Goal: Task Accomplishment & Management: Use online tool/utility

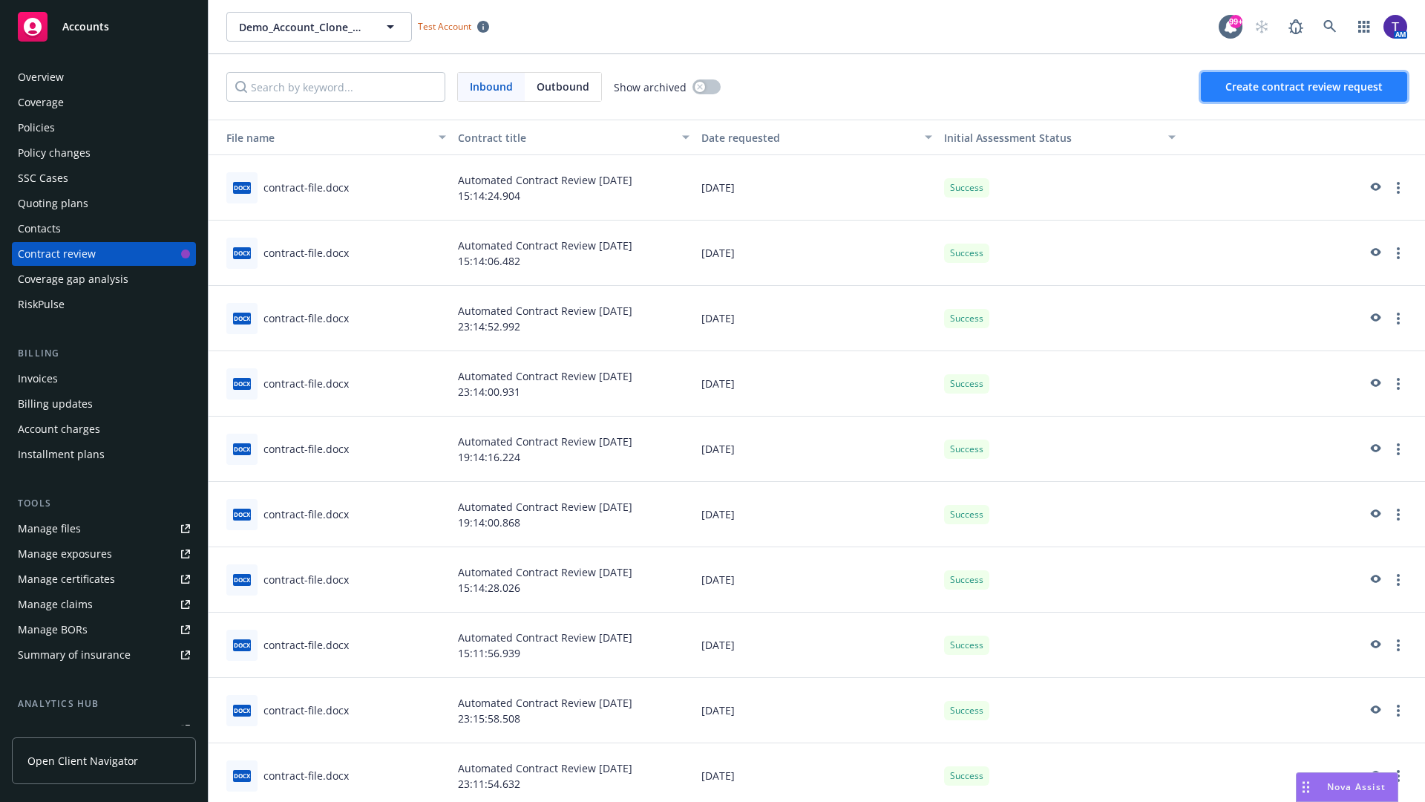
click at [1305, 87] on span "Create contract review request" at bounding box center [1303, 86] width 157 height 14
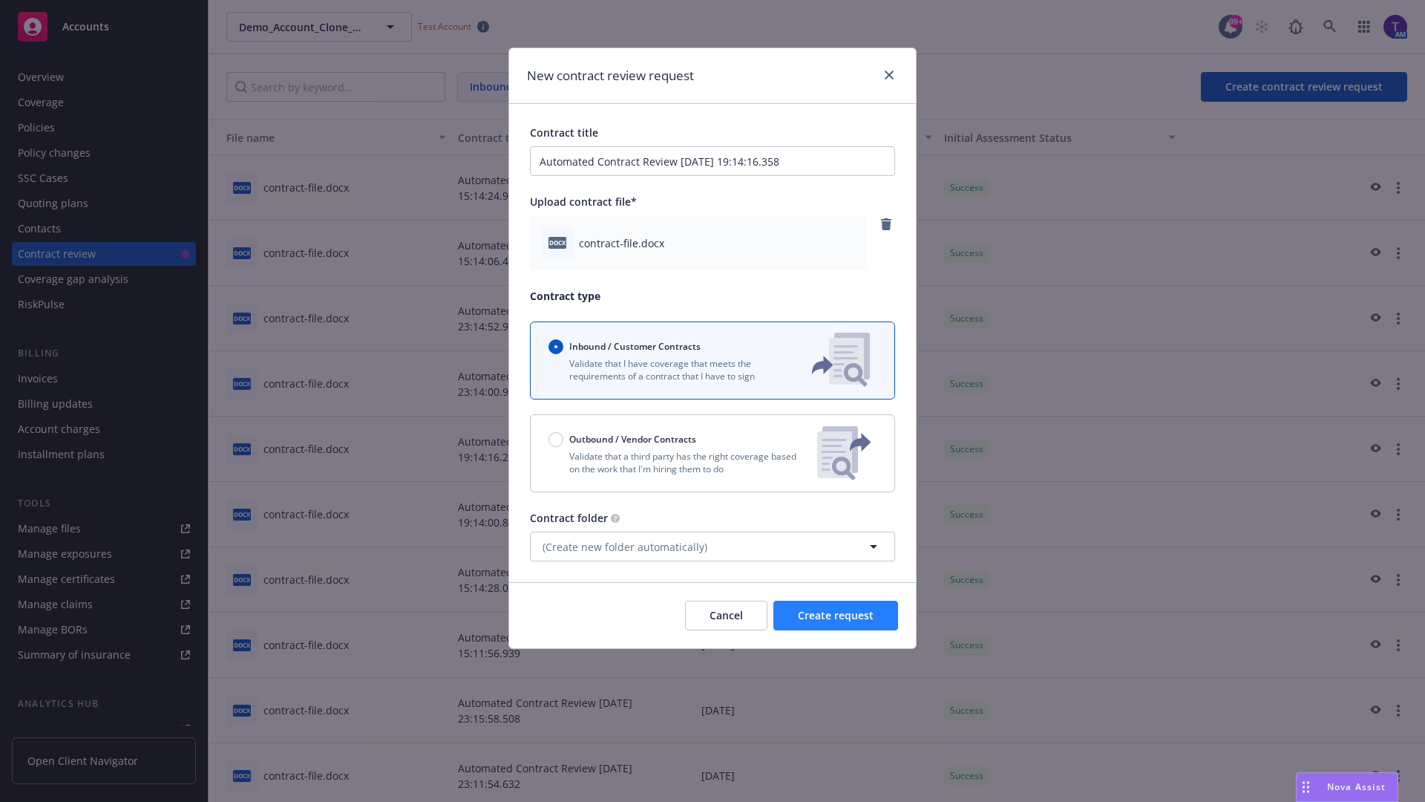
type input "Automated Contract Review 08-11-2025 19:14:16.358"
click at [836, 615] on span "Create request" at bounding box center [836, 615] width 76 height 14
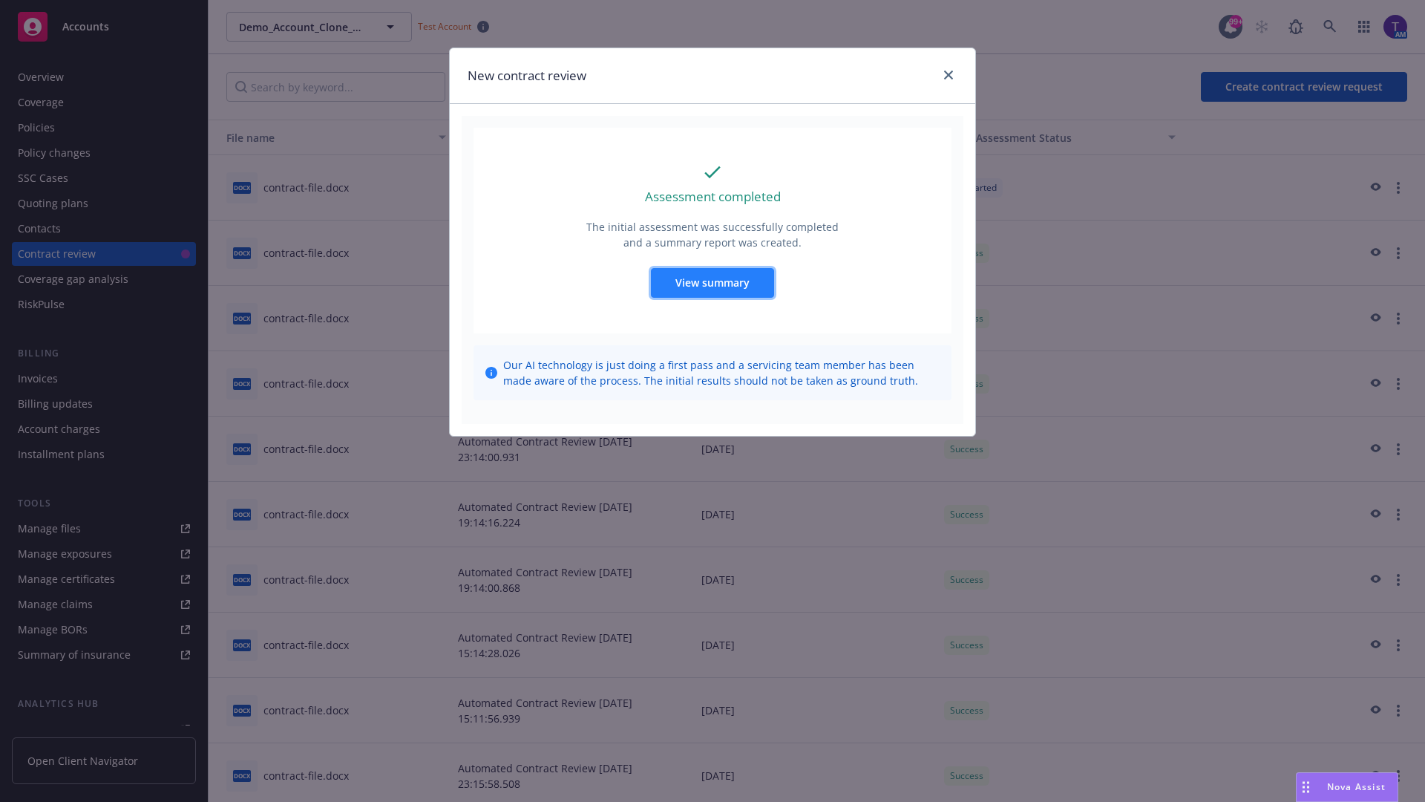
click at [712, 282] on span "View summary" at bounding box center [712, 282] width 74 height 14
